Goal: Leave review/rating: Leave review/rating

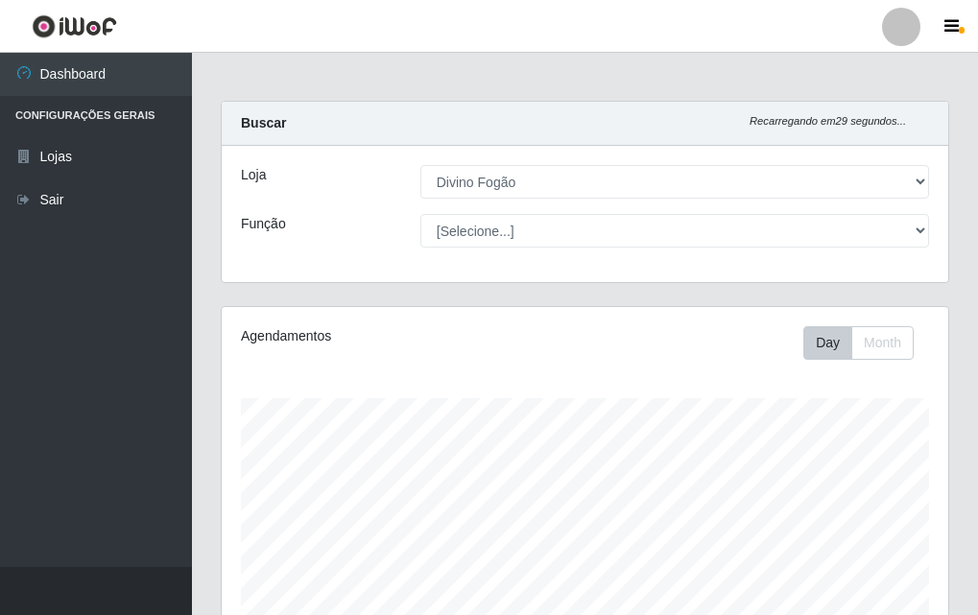
select select "499"
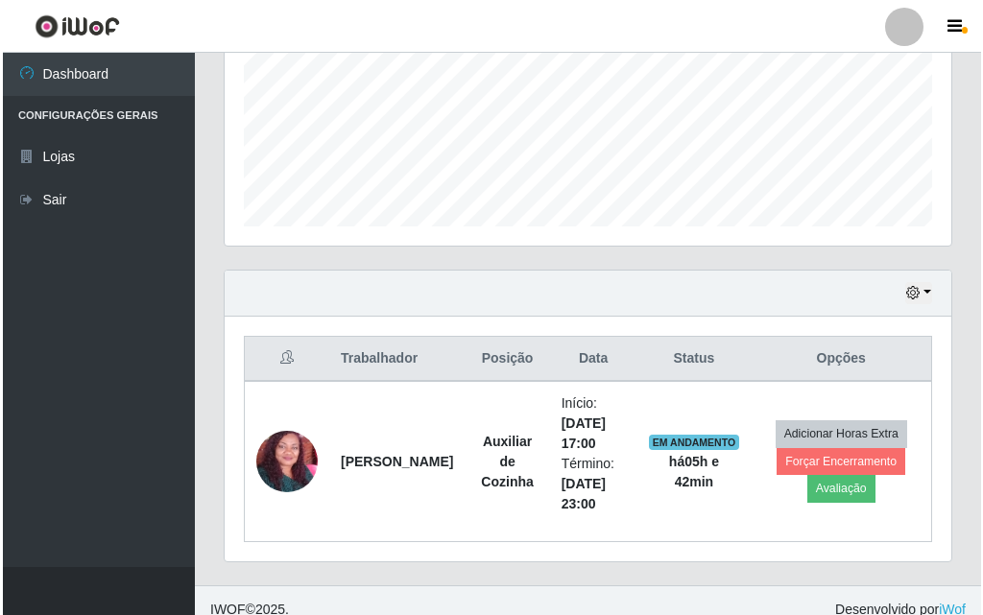
scroll to position [478, 0]
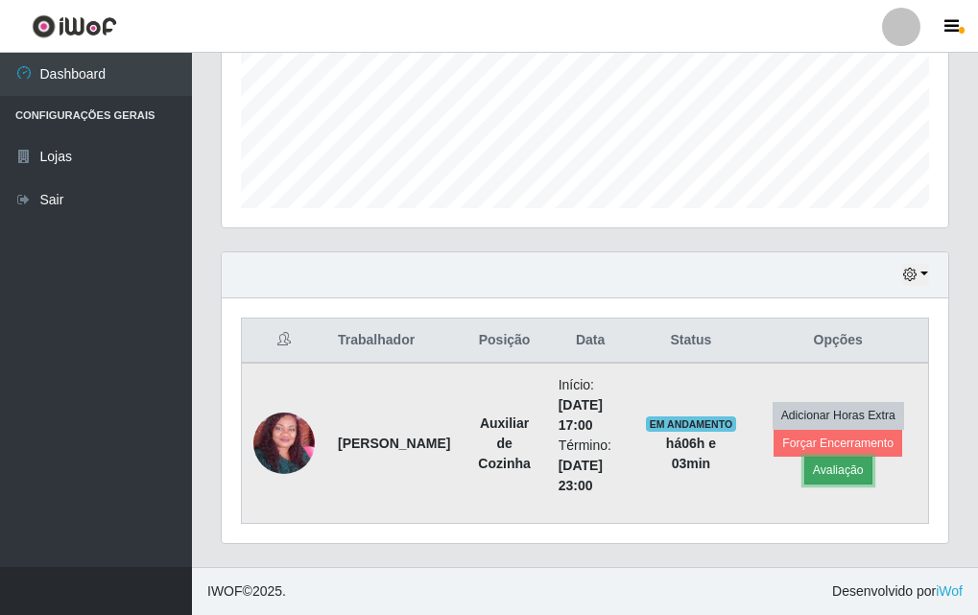
click at [826, 476] on button "Avaliação" at bounding box center [839, 470] width 68 height 27
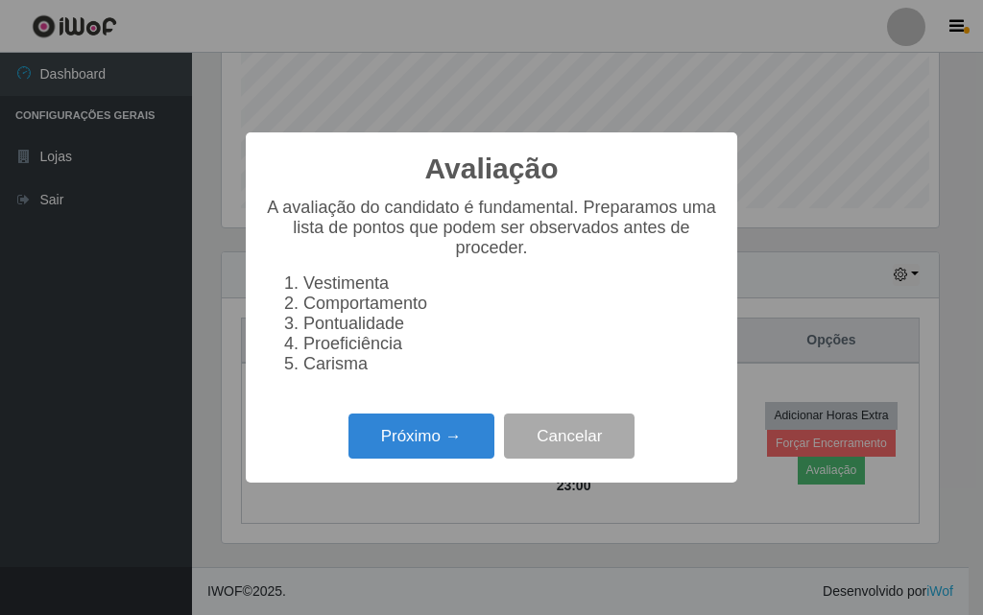
scroll to position [398, 717]
click at [447, 443] on button "Próximo →" at bounding box center [422, 436] width 146 height 45
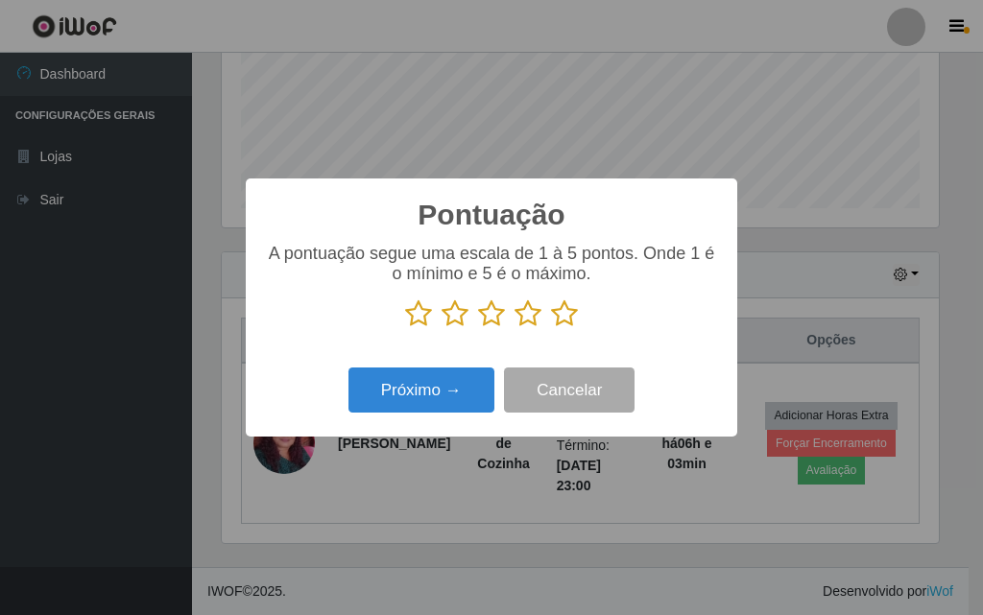
scroll to position [959760, 959441]
click at [458, 321] on icon at bounding box center [455, 314] width 27 height 29
click at [442, 328] on input "radio" at bounding box center [442, 328] width 0 height 0
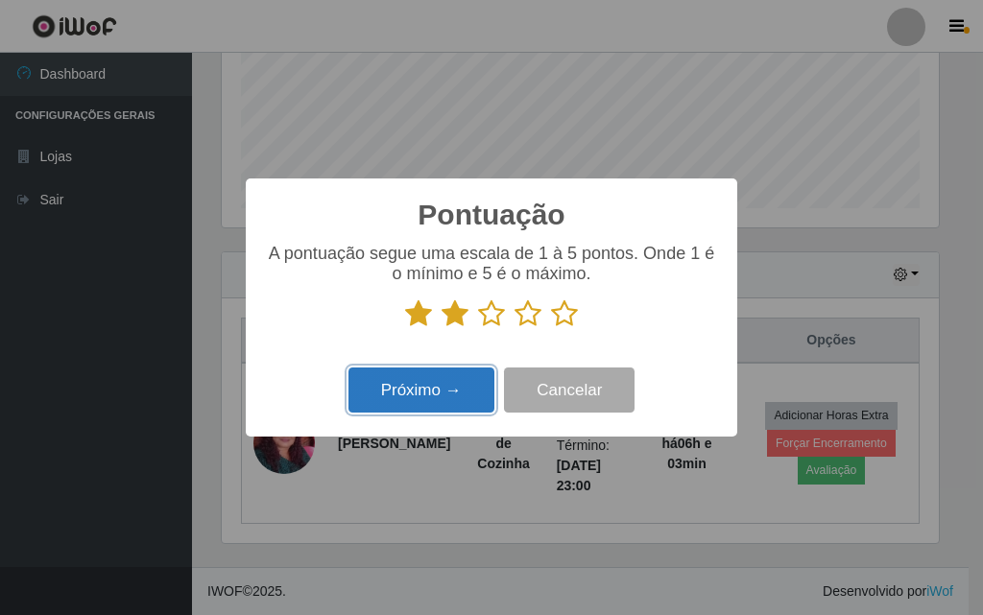
click at [446, 390] on button "Próximo →" at bounding box center [422, 390] width 146 height 45
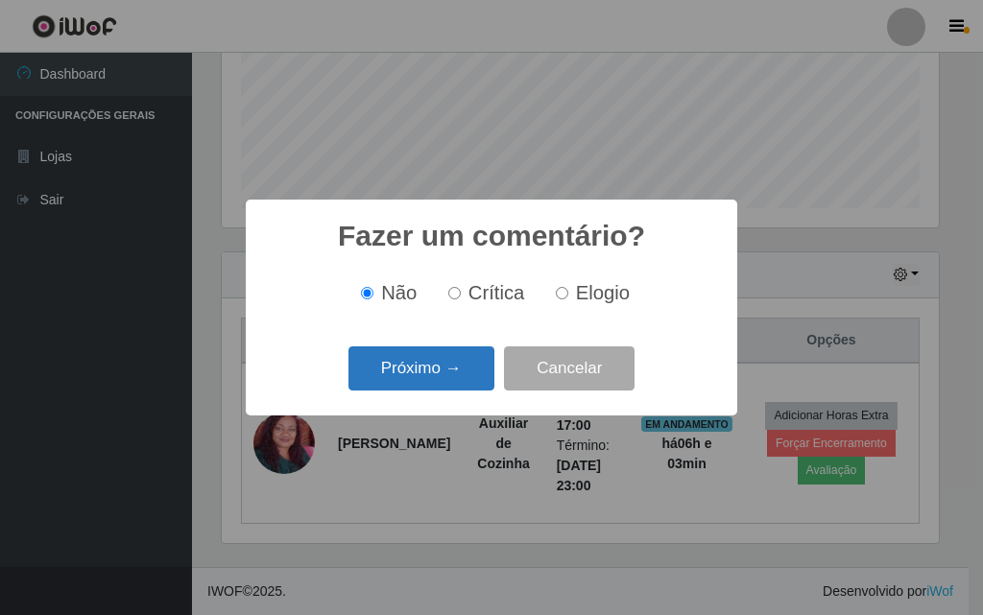
click at [445, 370] on button "Próximo →" at bounding box center [422, 369] width 146 height 45
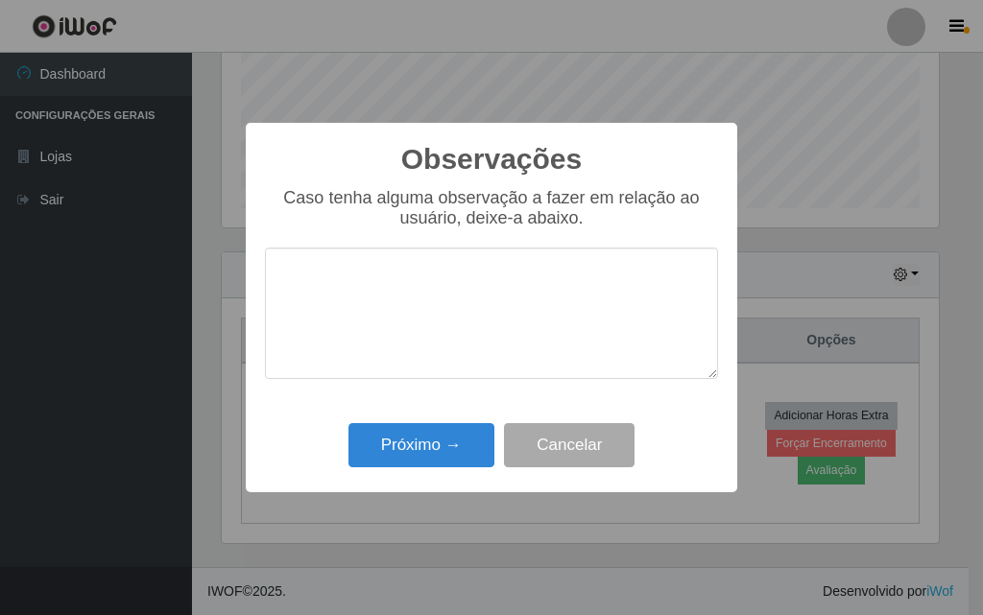
click at [452, 423] on div "Próximo → Cancelar" at bounding box center [491, 445] width 453 height 55
click at [411, 472] on div "Próximo → Cancelar" at bounding box center [491, 445] width 453 height 55
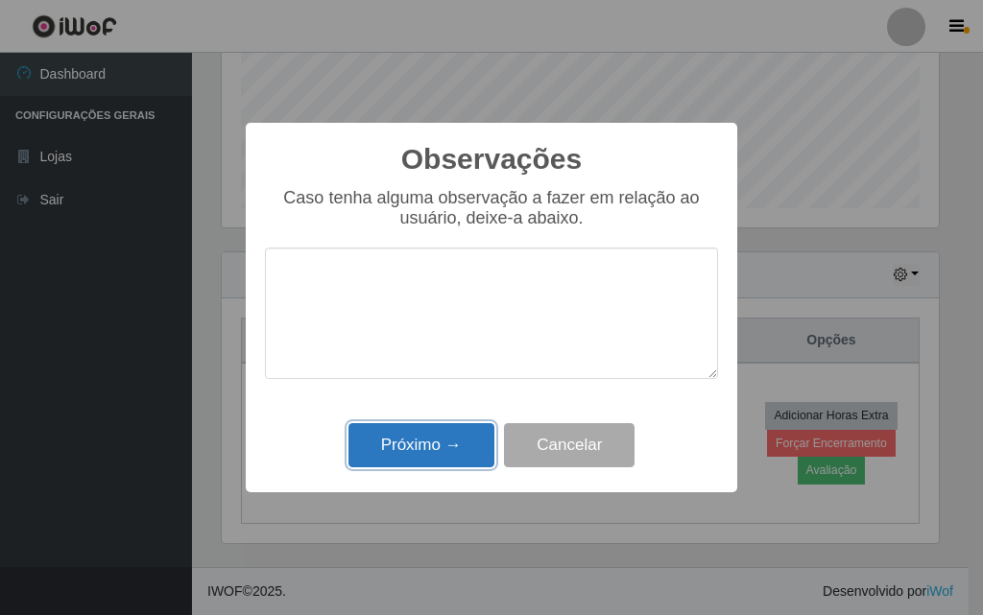
click at [426, 457] on button "Próximo →" at bounding box center [422, 445] width 146 height 45
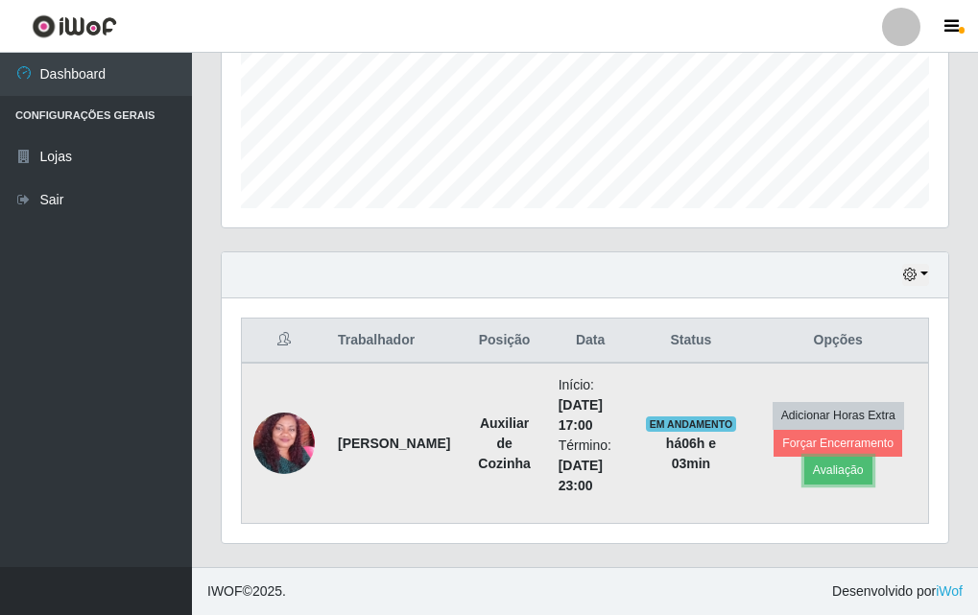
scroll to position [398, 727]
click at [826, 438] on button "Forçar Encerramento" at bounding box center [838, 443] width 129 height 27
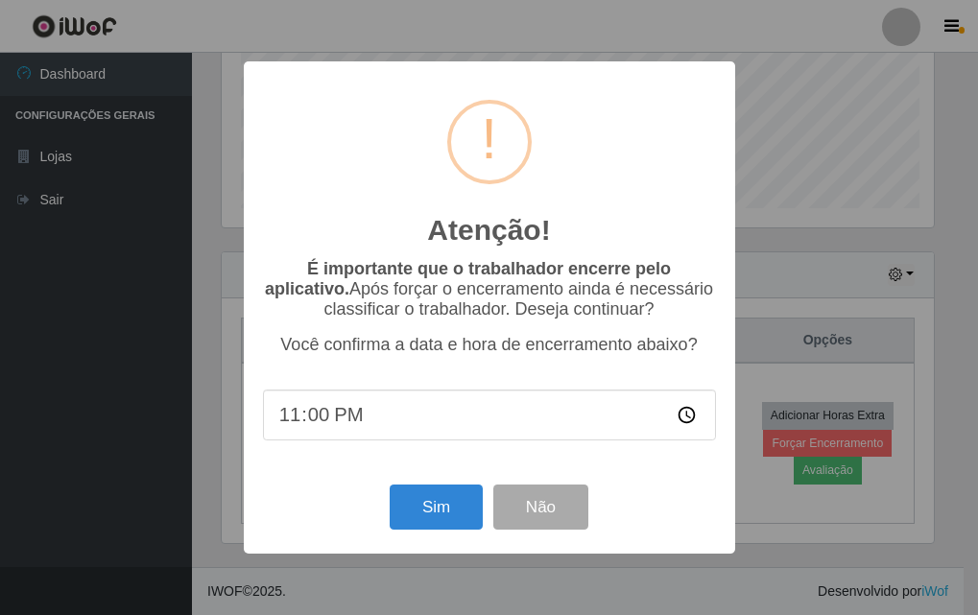
scroll to position [398, 717]
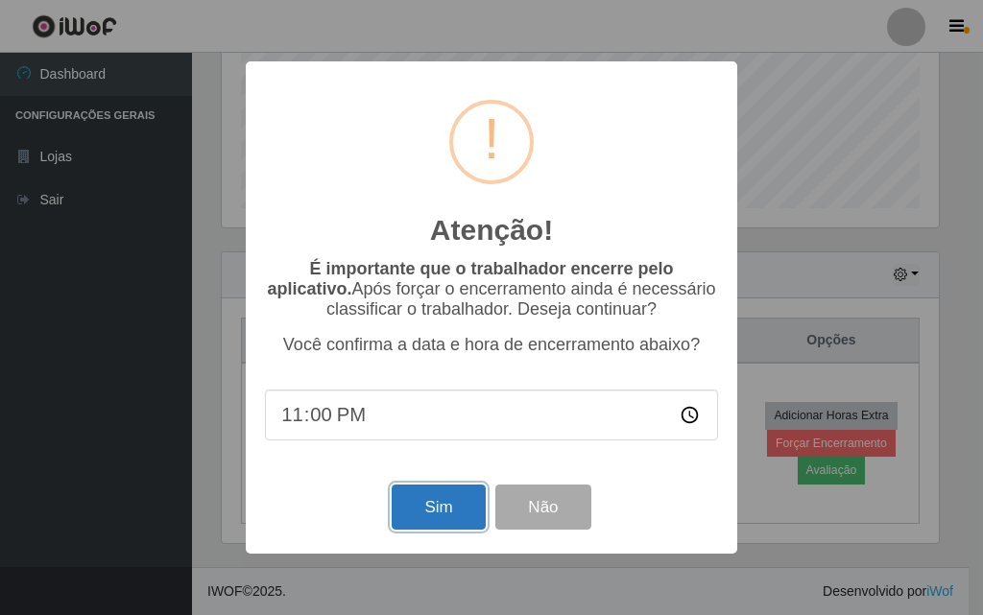
click at [464, 504] on button "Sim" at bounding box center [438, 507] width 93 height 45
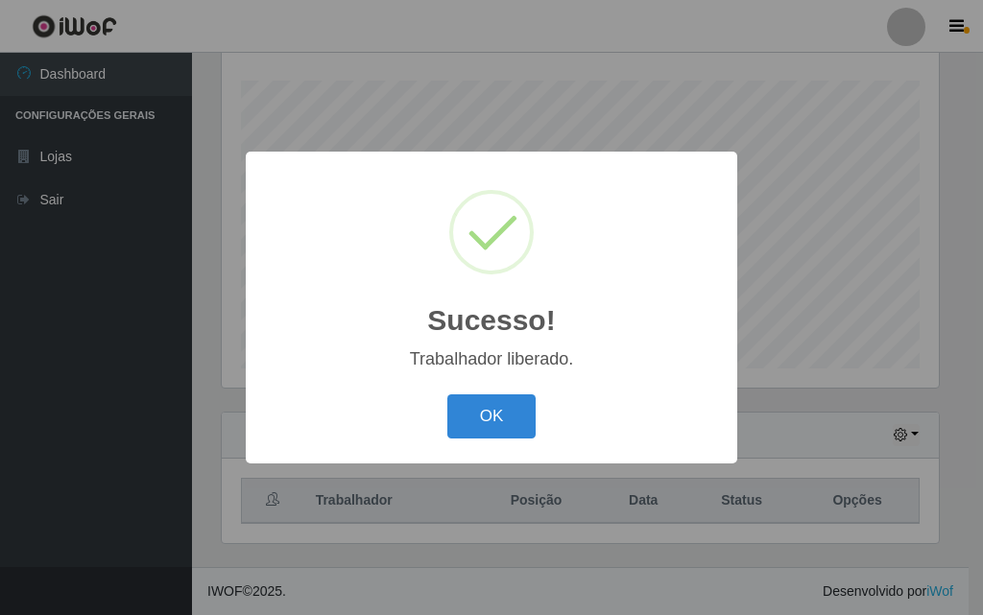
click at [611, 284] on div "Sucesso! ×" at bounding box center [491, 260] width 453 height 179
click at [628, 277] on div "Sucesso! ×" at bounding box center [491, 260] width 453 height 179
click at [638, 283] on div "Sucesso! ×" at bounding box center [491, 260] width 453 height 179
click at [453, 419] on button "OK" at bounding box center [491, 417] width 89 height 45
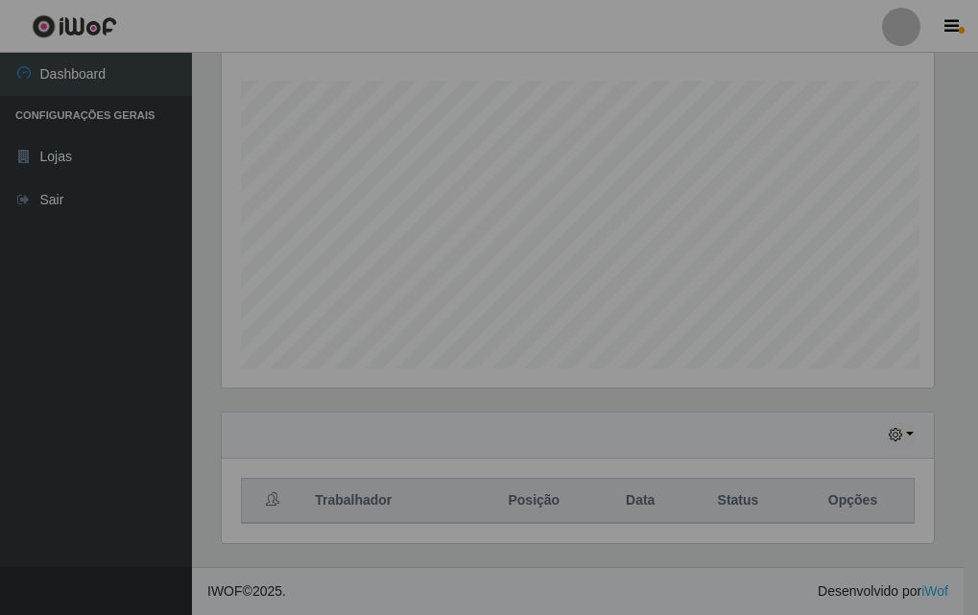
scroll to position [398, 727]
